Goal: Task Accomplishment & Management: Manage account settings

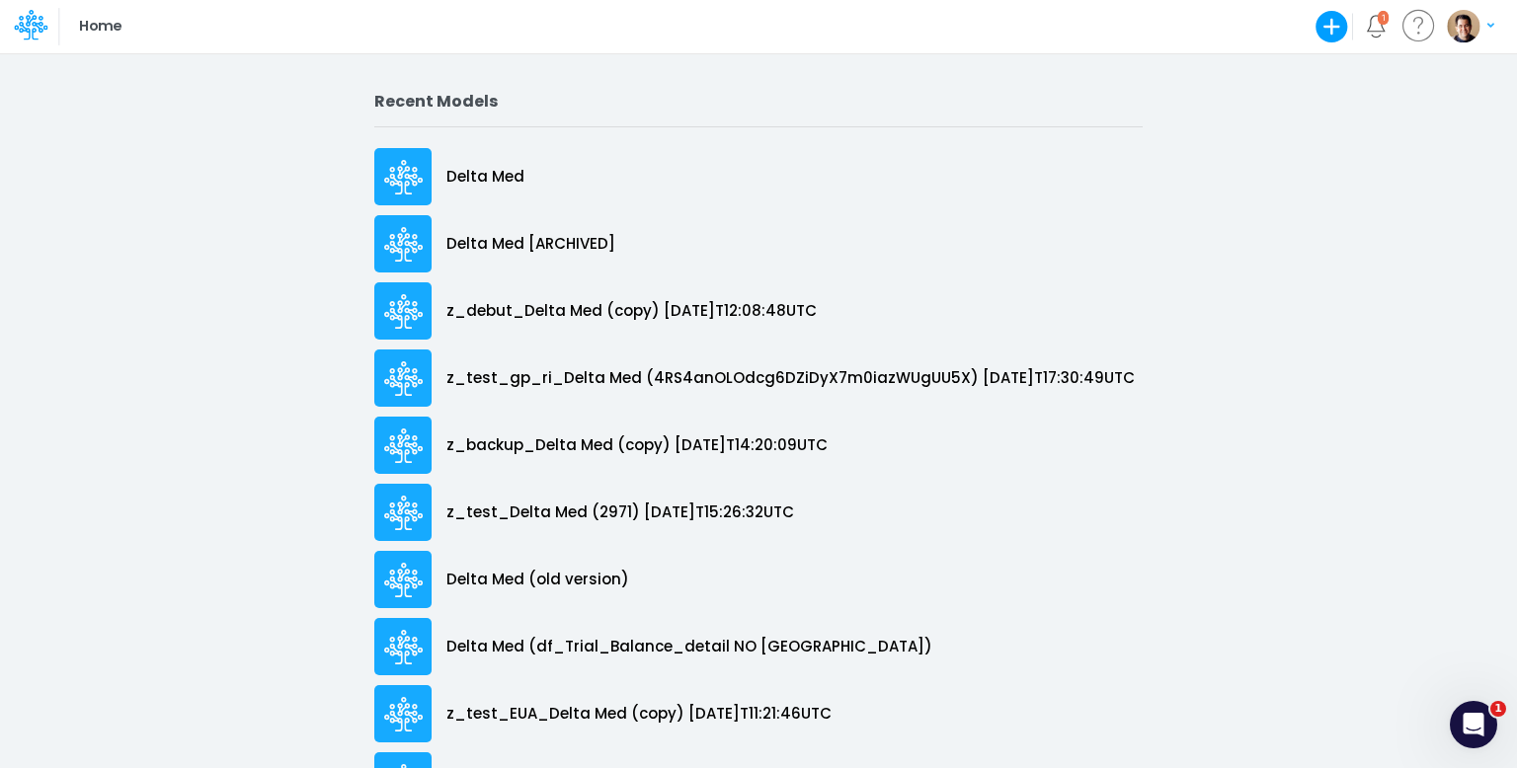
drag, startPoint x: 1474, startPoint y: 26, endPoint x: 1465, endPoint y: 37, distance: 14.7
click at [1474, 26] on img "button" at bounding box center [1463, 26] width 33 height 33
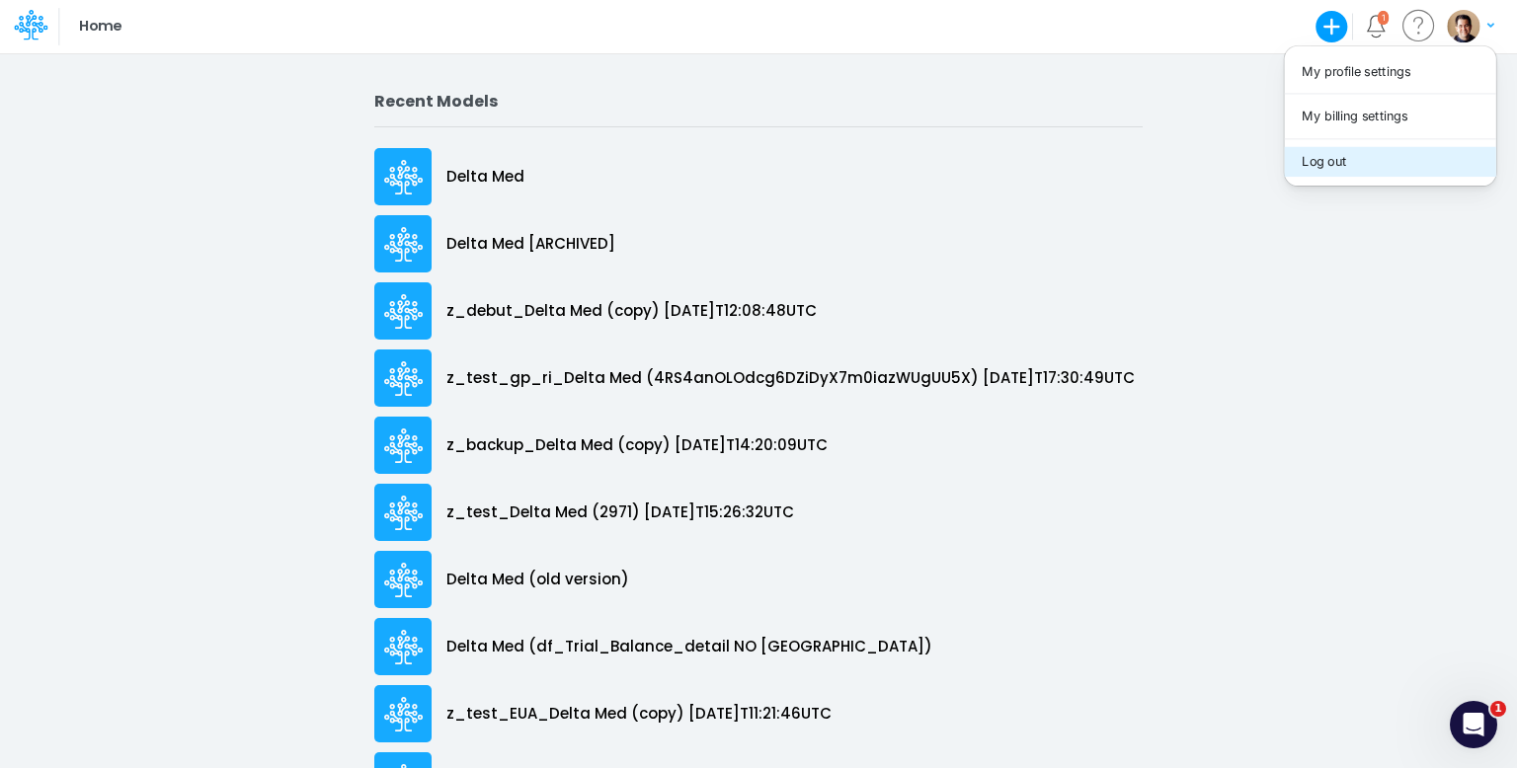
drag, startPoint x: 1375, startPoint y: 155, endPoint x: 1347, endPoint y: 150, distance: 28.1
click at [1375, 155] on button "Log out" at bounding box center [1389, 161] width 211 height 31
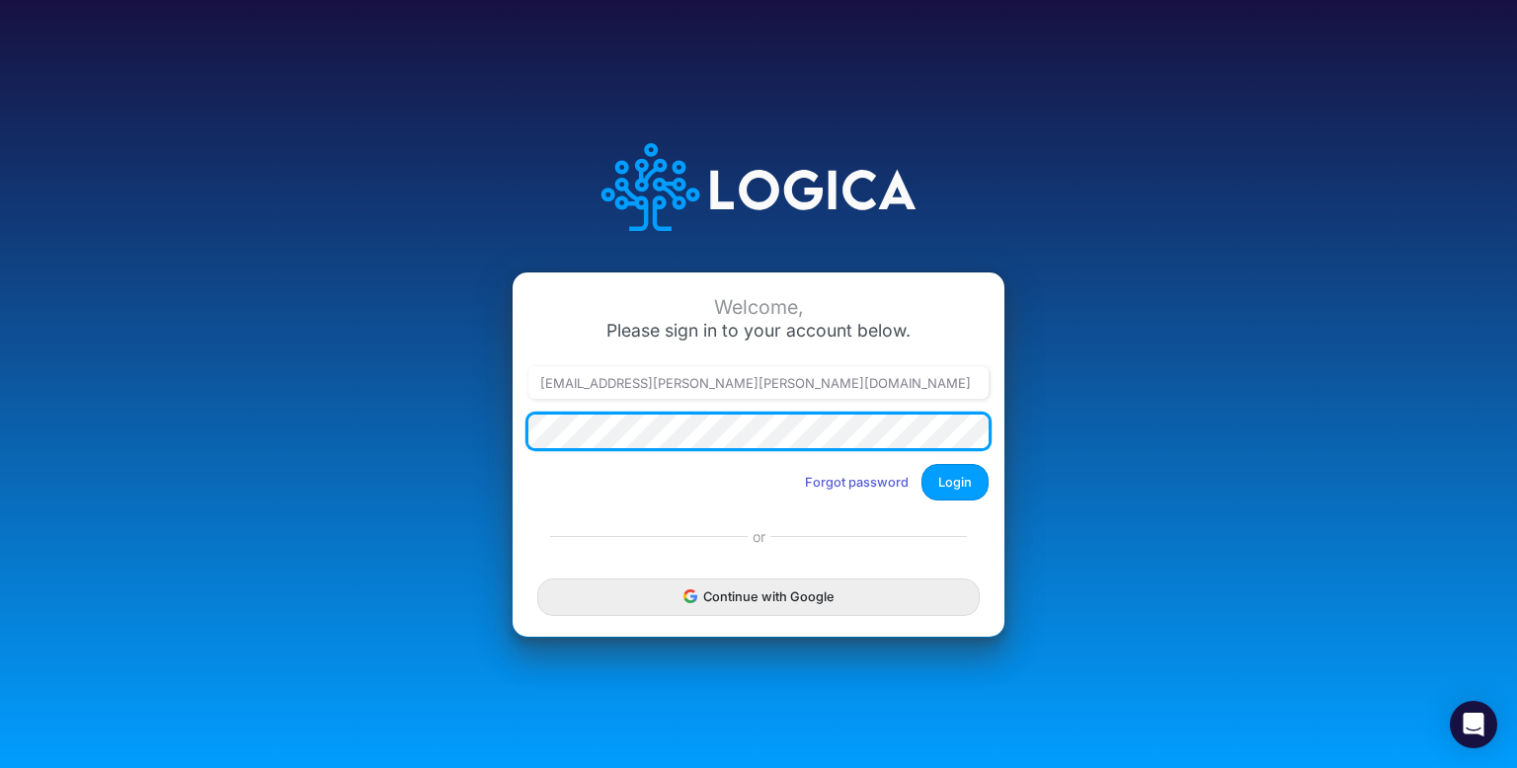
click at [22, 368] on div "Welcome, Please sign in to your account below. [EMAIL_ADDRESS][PERSON_NAME][PER…" at bounding box center [758, 384] width 1517 height 768
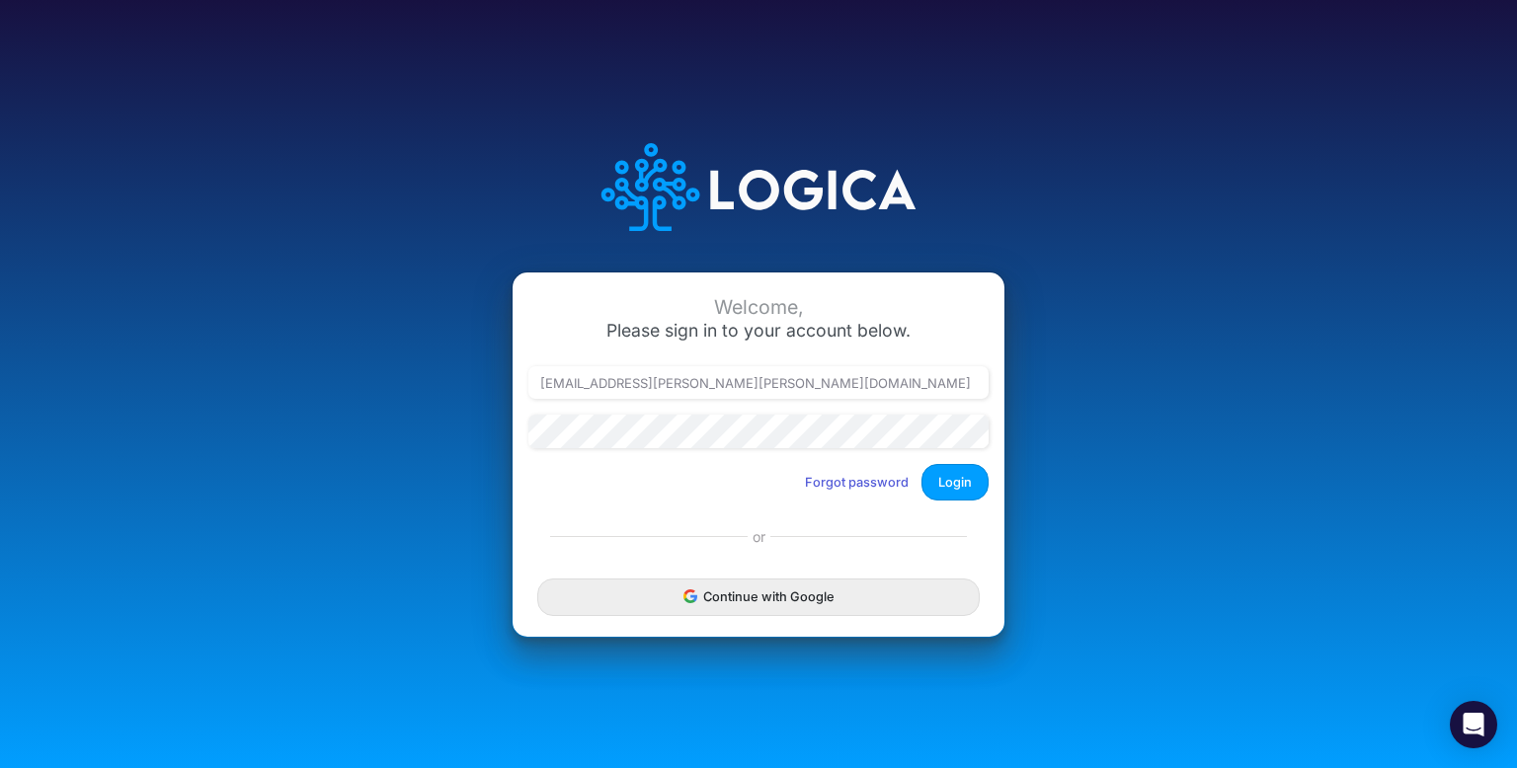
click at [701, 169] on icon at bounding box center [758, 187] width 395 height 169
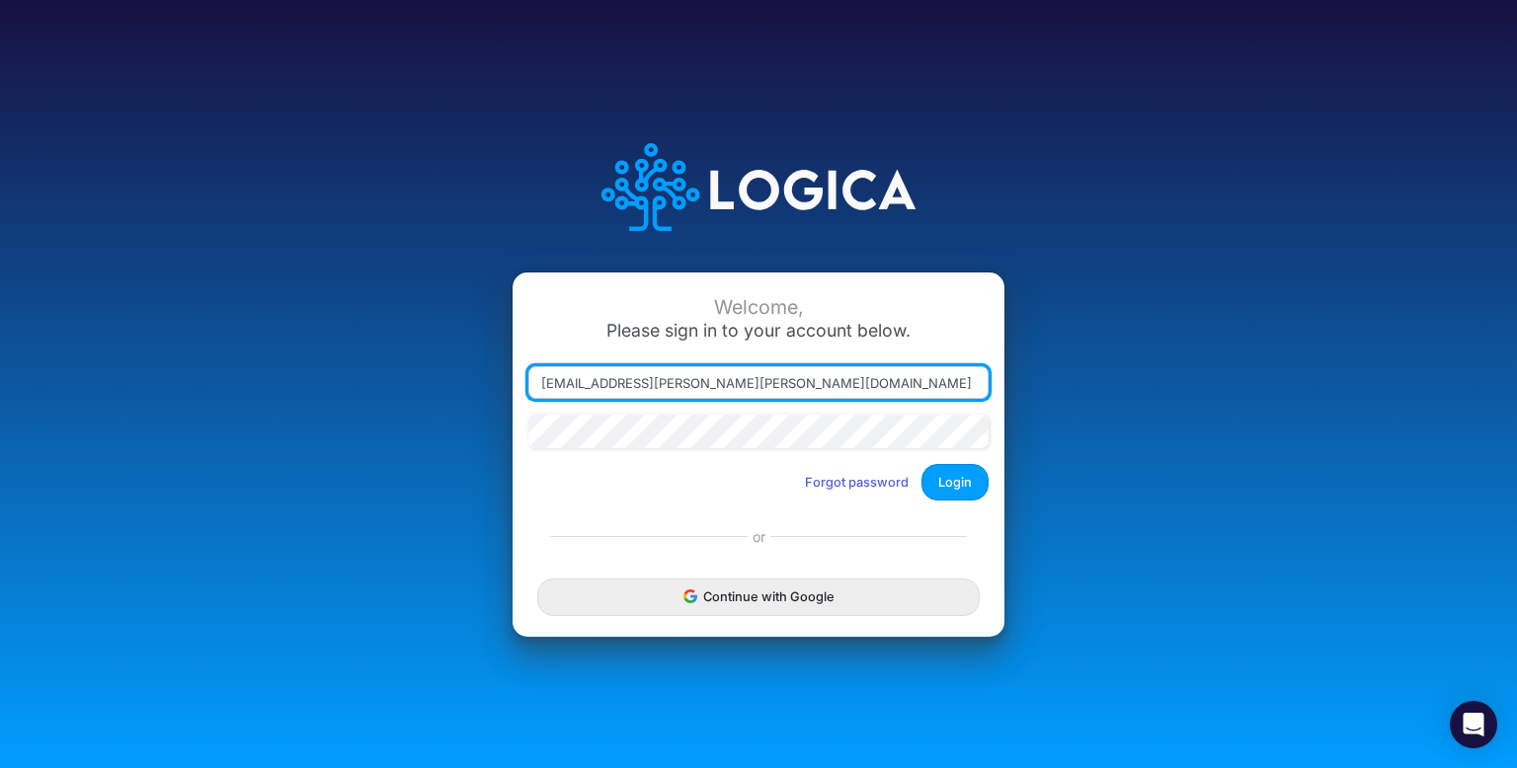
click at [760, 375] on input "leandro.castro+dm@logica.cloud" at bounding box center [758, 383] width 460 height 34
paste input "rp"
type input "leandro.castro+rp@logica.cloud"
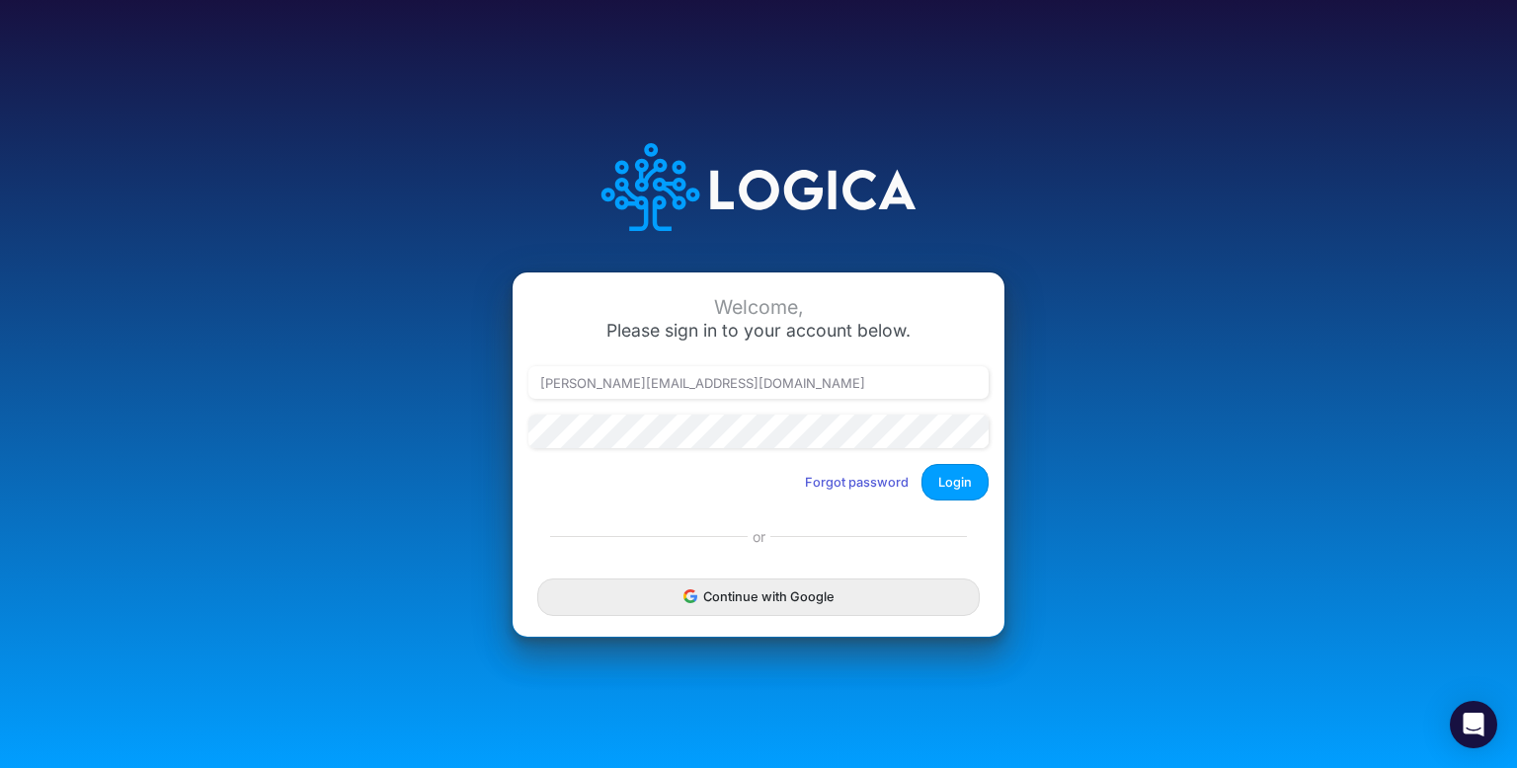
click at [1069, 425] on div "Welcome, Please sign in to your account below. leandro.castro+rp@logica.cloud F…" at bounding box center [758, 384] width 1011 height 563
click at [964, 482] on button "Login" at bounding box center [954, 482] width 67 height 37
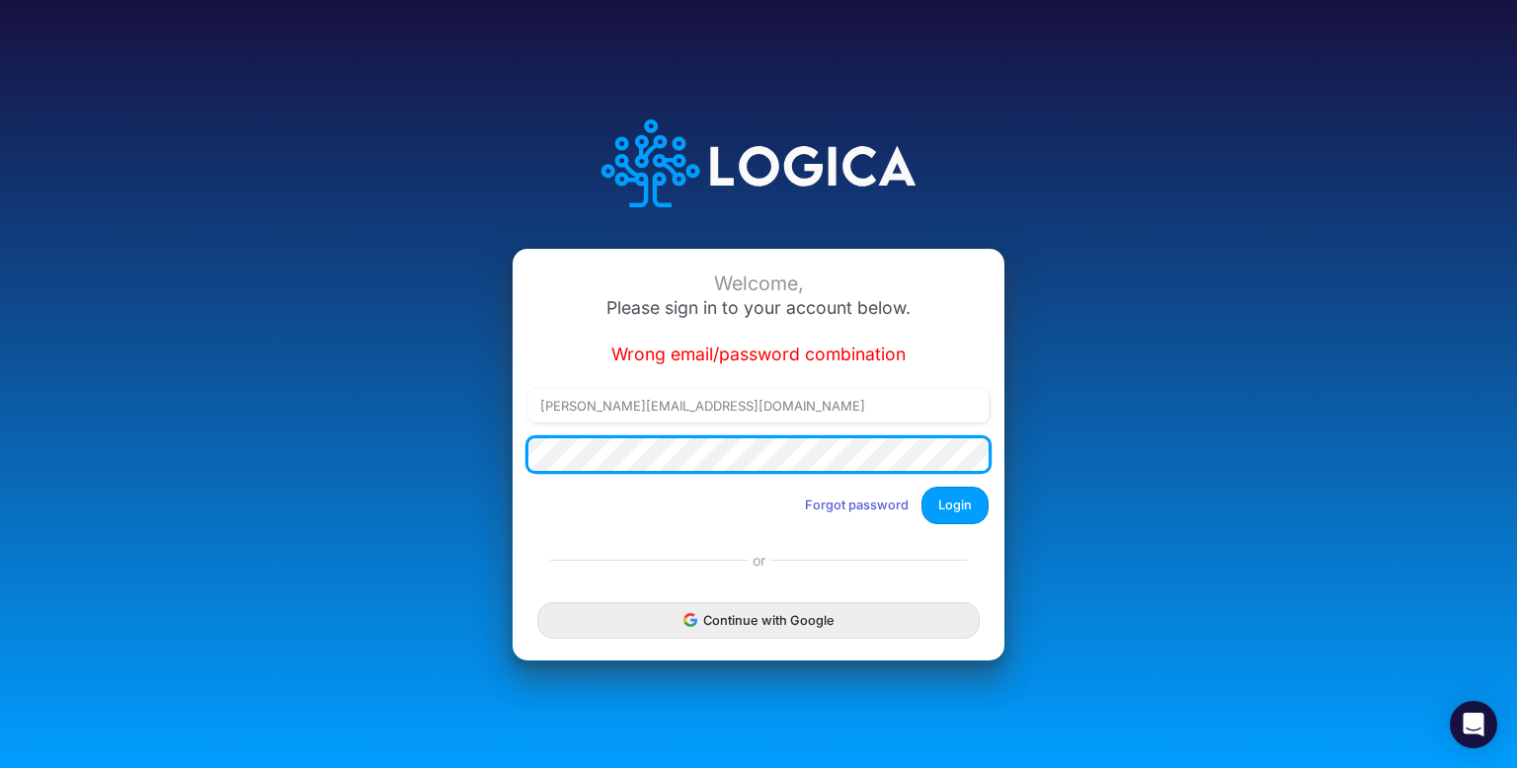
click at [244, 424] on div "Welcome, Please sign in to your account below. Wrong email/password combination…" at bounding box center [758, 384] width 1517 height 768
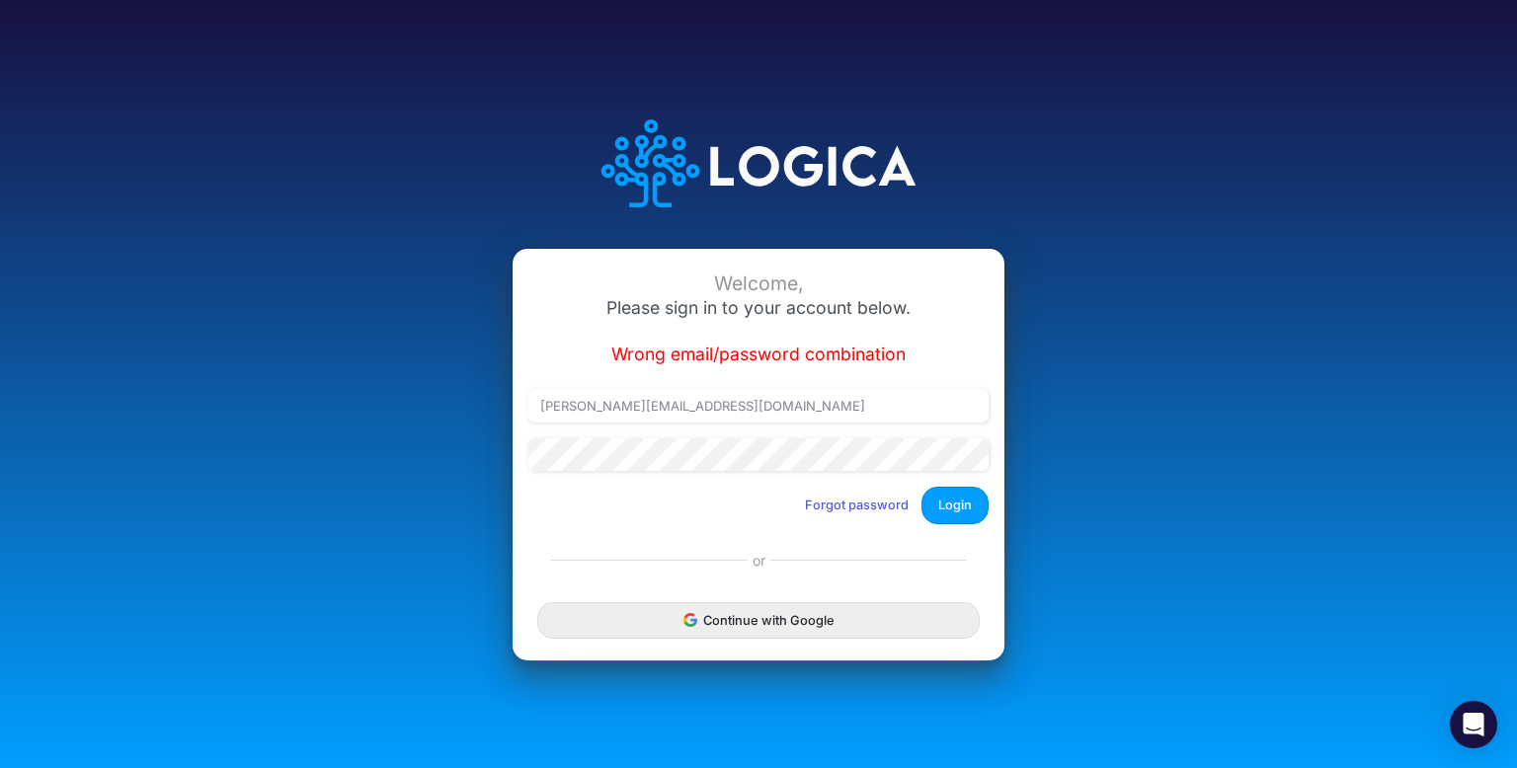
click at [1157, 434] on div "Welcome, Please sign in to your account below. Wrong email/password combination…" at bounding box center [758, 383] width 1011 height 609
click at [956, 337] on div "Welcome, Please sign in to your account below. Wrong email/password combination" at bounding box center [758, 319] width 460 height 93
click at [956, 515] on button "Login" at bounding box center [954, 505] width 67 height 37
